Goal: Transaction & Acquisition: Purchase product/service

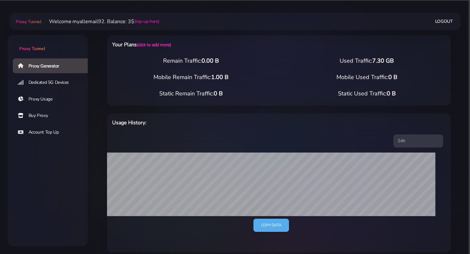
click at [205, 59] on span "0.00 B" at bounding box center [210, 61] width 17 height 8
click at [146, 68] on div "Remain Traffic: 0.00 B Used Traffic: 7.30 GB" at bounding box center [279, 64] width 352 height 16
click at [51, 82] on link "Dedicated 5G Devices" at bounding box center [53, 82] width 80 height 15
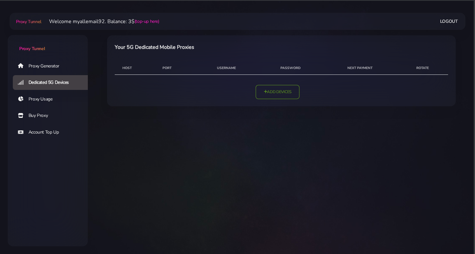
click at [275, 88] on link "Add Devices" at bounding box center [278, 92] width 44 height 14
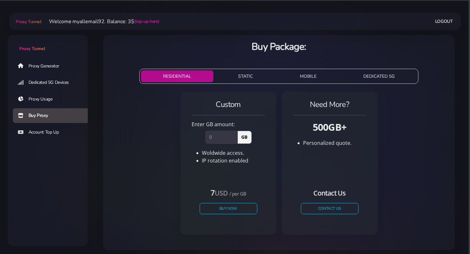
click at [40, 100] on link "Proxy Usage" at bounding box center [53, 99] width 80 height 15
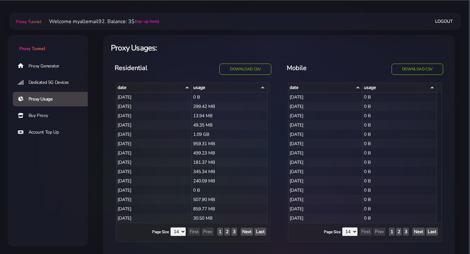
select select "14"
drag, startPoint x: 0, startPoint y: 0, endPoint x: 53, endPoint y: 84, distance: 99.4
click at [53, 84] on link "Dedicated 5G Devices" at bounding box center [53, 82] width 80 height 15
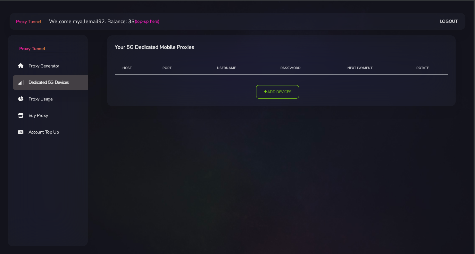
click at [39, 132] on link "Account Top Up" at bounding box center [53, 132] width 80 height 15
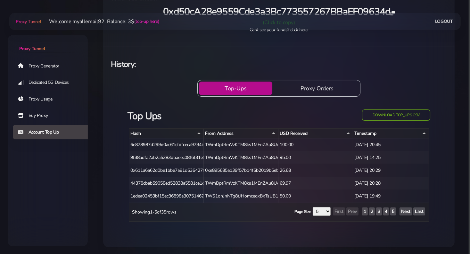
scroll to position [62, 0]
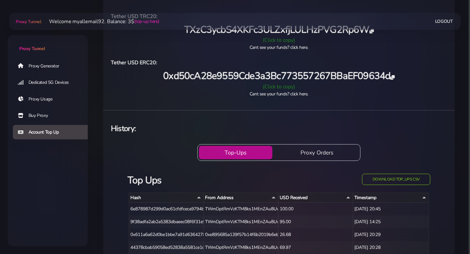
click at [43, 114] on link "Buy Proxy" at bounding box center [53, 115] width 80 height 15
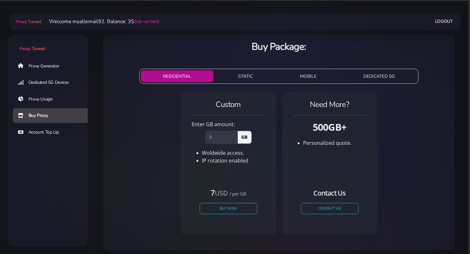
click at [388, 78] on button "DEDICATED 5G" at bounding box center [379, 76] width 76 height 12
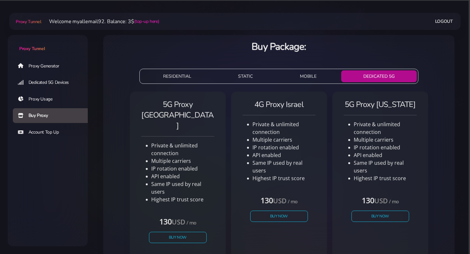
click at [307, 79] on button "MOBILE" at bounding box center [308, 76] width 61 height 12
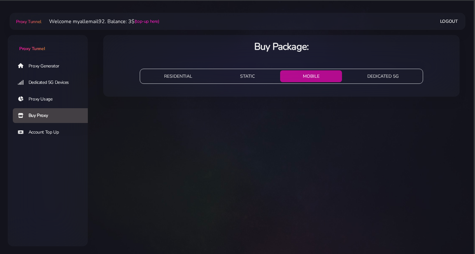
click at [245, 76] on button "STATIC" at bounding box center [248, 76] width 60 height 12
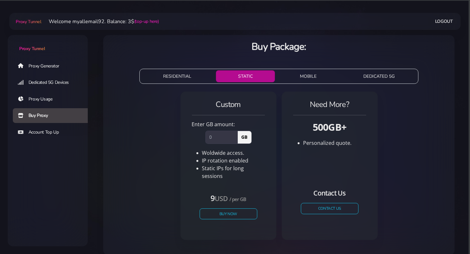
click at [245, 76] on button "STATIC" at bounding box center [245, 76] width 59 height 12
click at [188, 75] on button "RESIDENTIAL" at bounding box center [177, 76] width 72 height 12
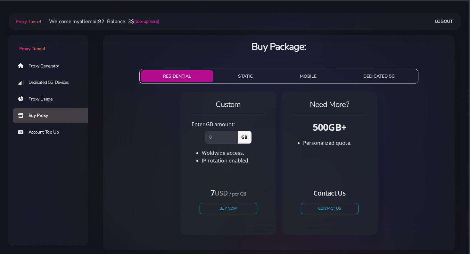
click at [236, 77] on button "STATIC" at bounding box center [245, 76] width 59 height 12
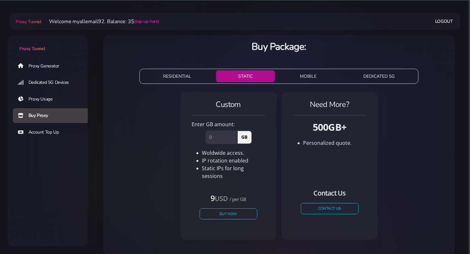
click at [191, 75] on button "RESIDENTIAL" at bounding box center [177, 76] width 72 height 12
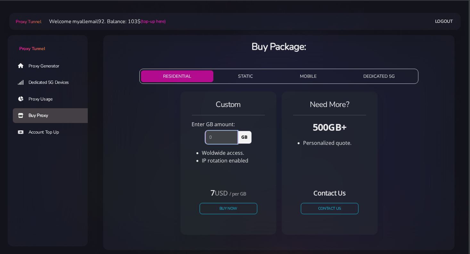
click at [223, 142] on input "number" at bounding box center [221, 136] width 32 height 13
type input "14"
click at [227, 209] on button "Buy Now" at bounding box center [228, 208] width 59 height 11
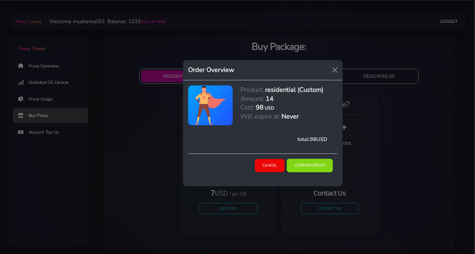
click at [312, 165] on button "Confirm Order" at bounding box center [310, 165] width 46 height 13
